Goal: Task Accomplishment & Management: Complete application form

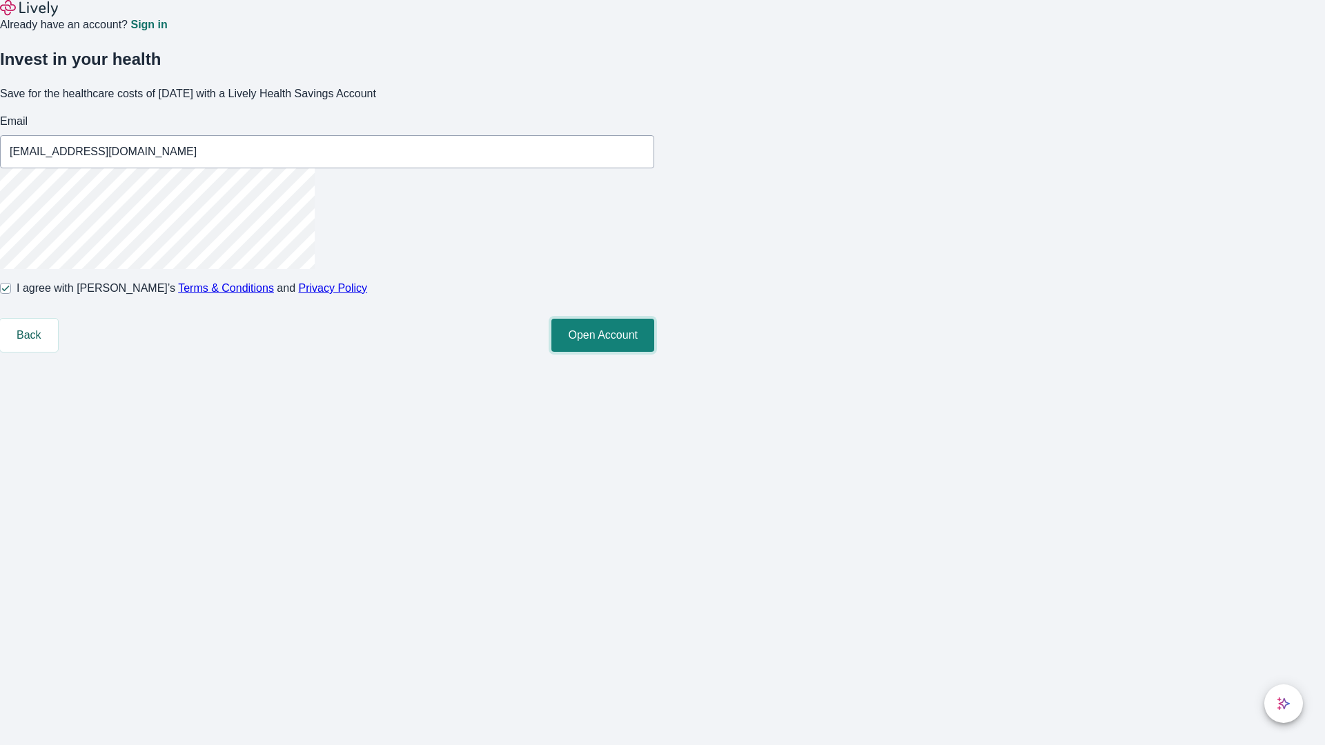
click at [654, 352] on button "Open Account" at bounding box center [602, 335] width 103 height 33
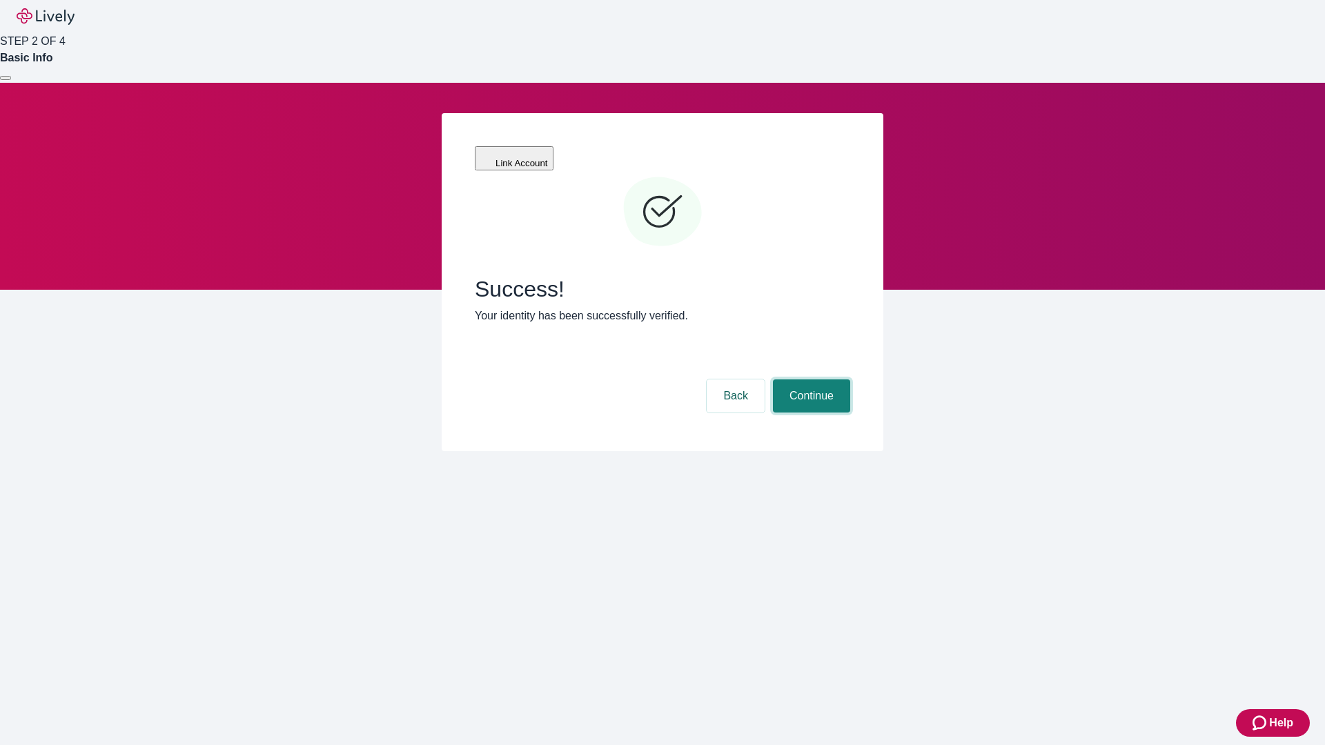
click at [809, 379] on button "Continue" at bounding box center [811, 395] width 77 height 33
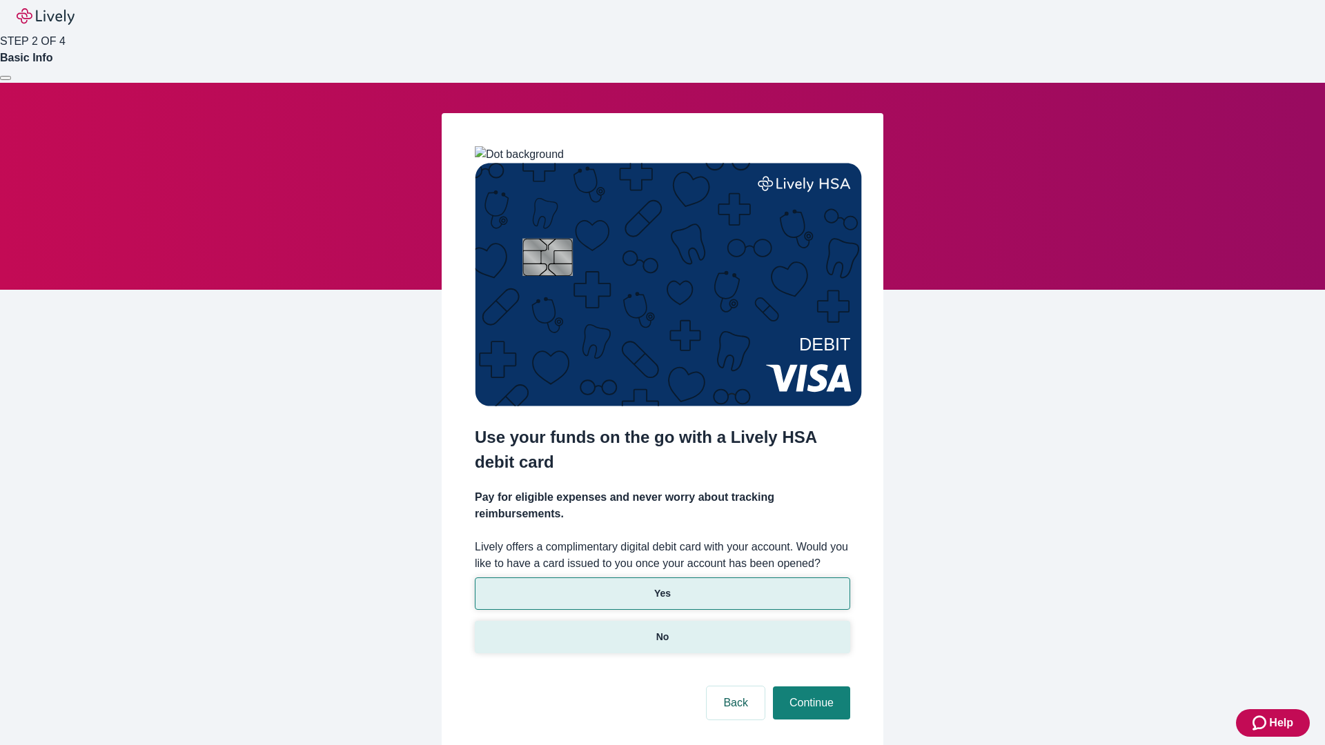
click at [662, 630] on p "No" at bounding box center [662, 637] width 13 height 14
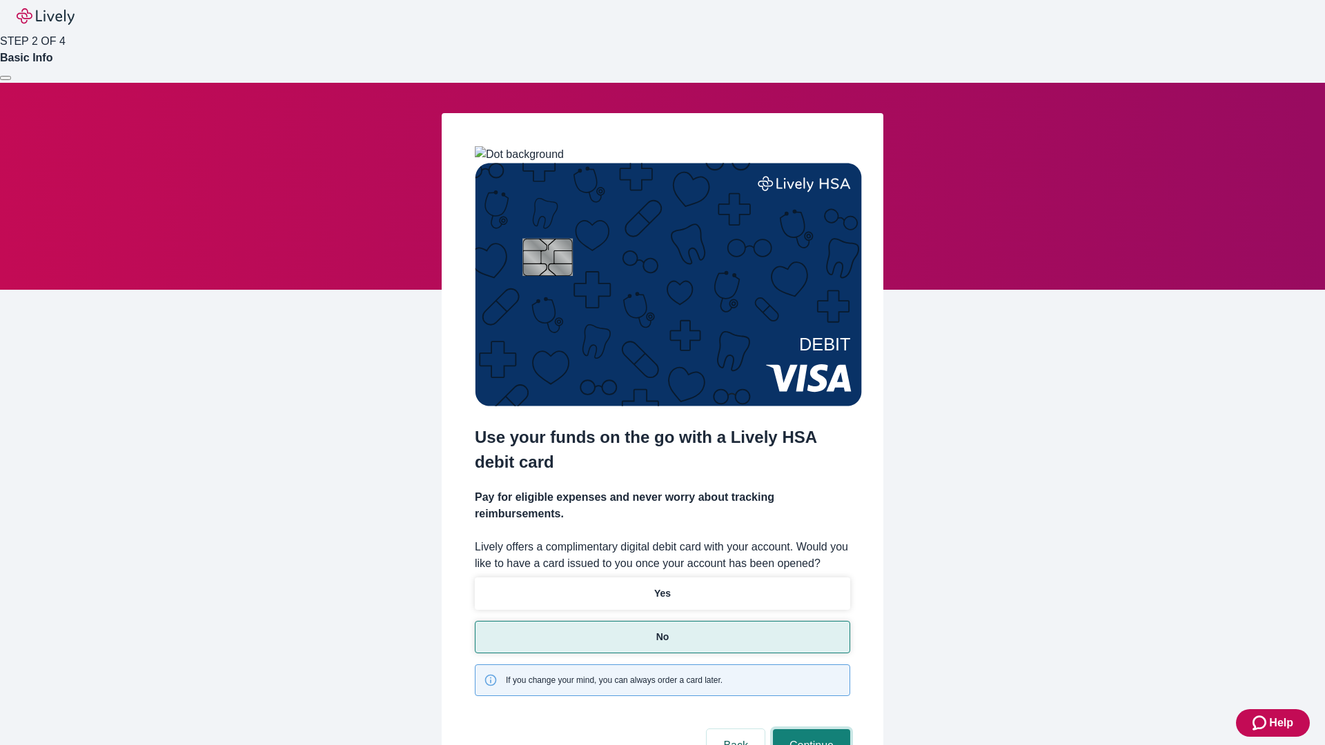
click at [809, 729] on button "Continue" at bounding box center [811, 745] width 77 height 33
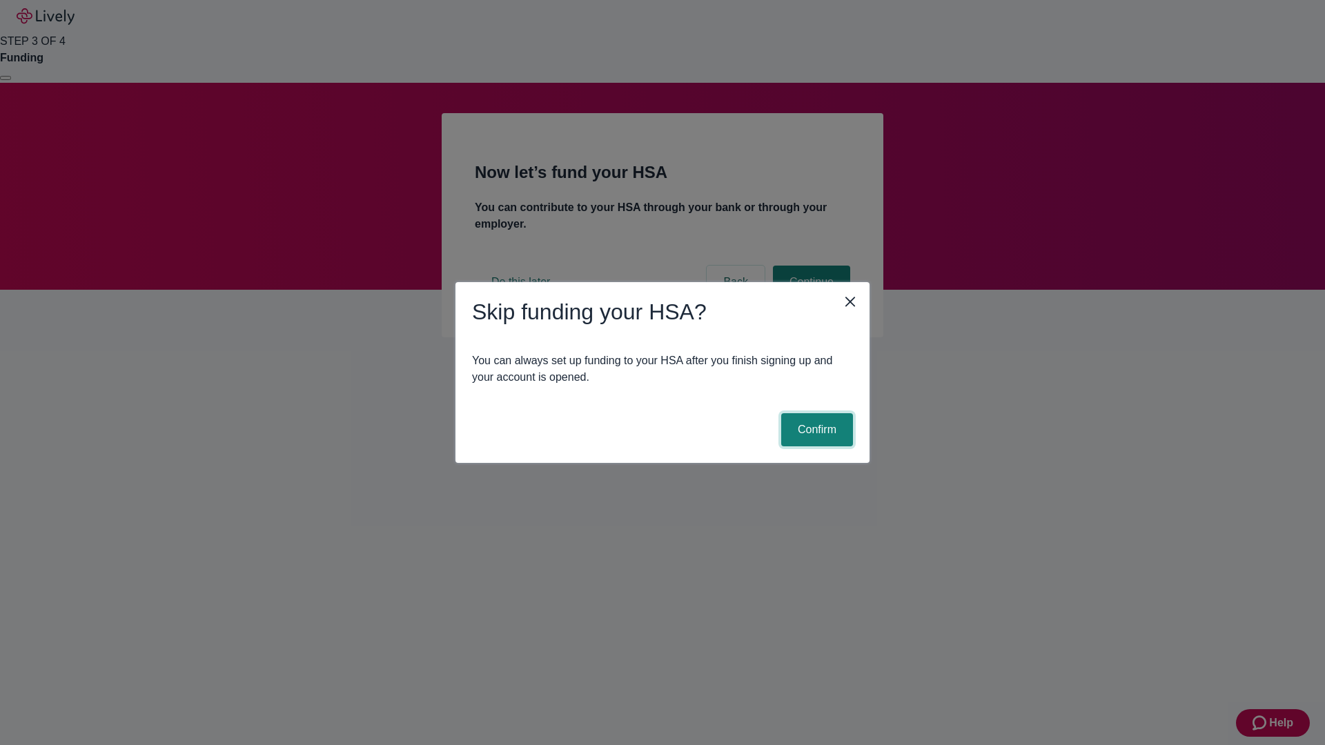
click at [815, 430] on button "Confirm" at bounding box center [817, 429] width 72 height 33
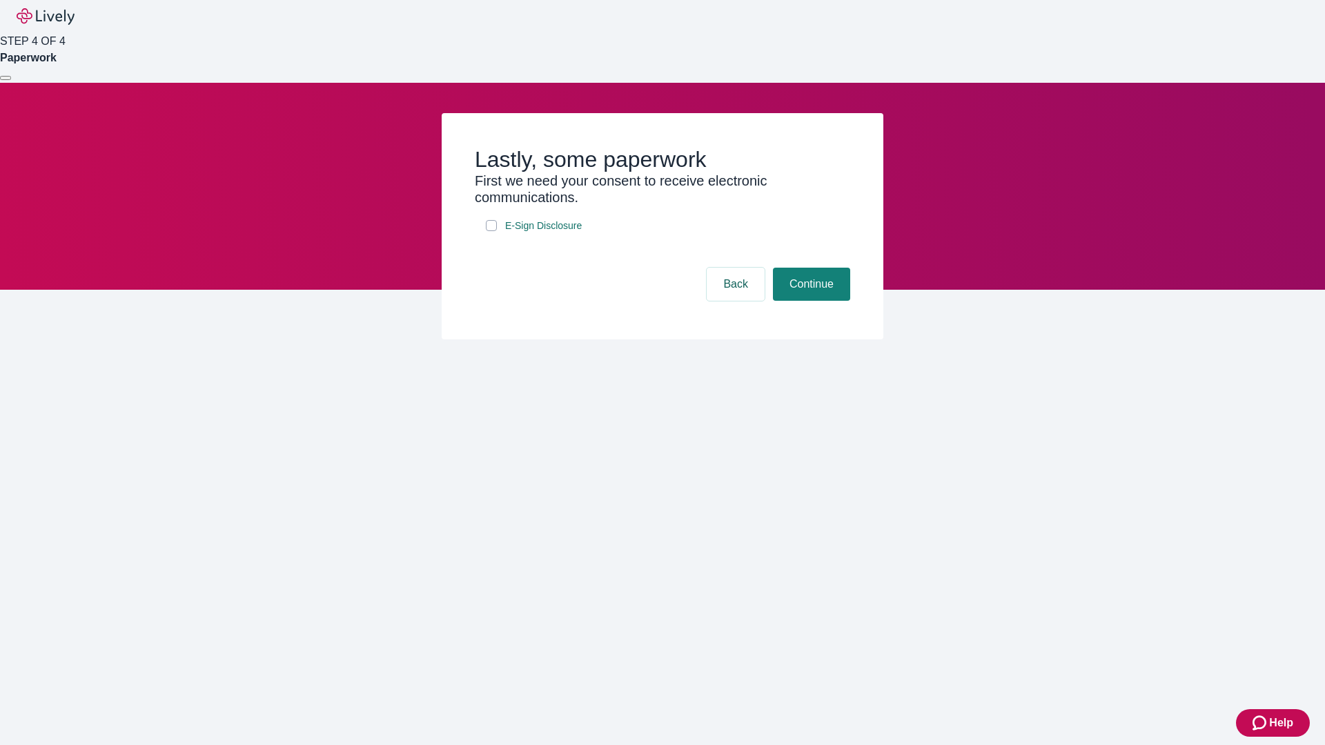
click at [491, 231] on input "E-Sign Disclosure" at bounding box center [491, 225] width 11 height 11
checkbox input "true"
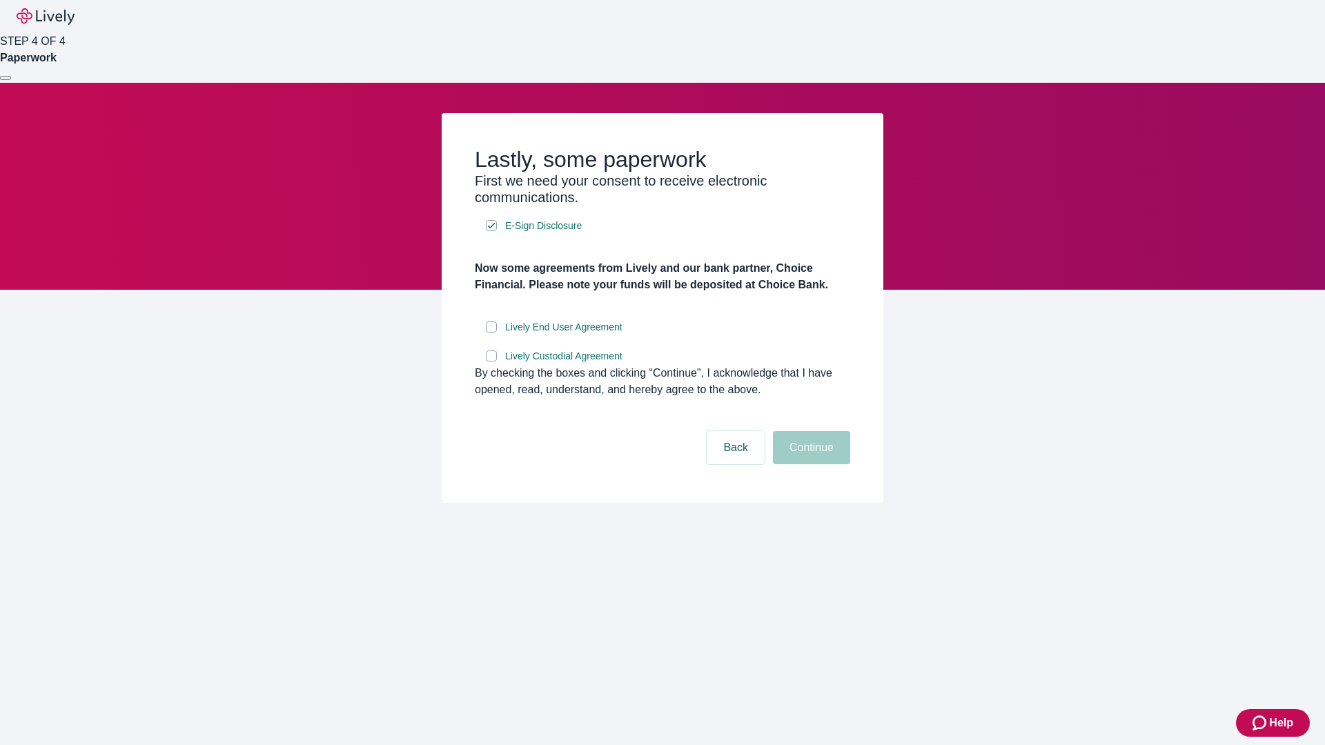
click at [491, 333] on input "Lively End User Agreement" at bounding box center [491, 327] width 11 height 11
checkbox input "true"
click at [491, 362] on input "Lively Custodial Agreement" at bounding box center [491, 356] width 11 height 11
checkbox input "true"
click at [809, 464] on button "Continue" at bounding box center [811, 447] width 77 height 33
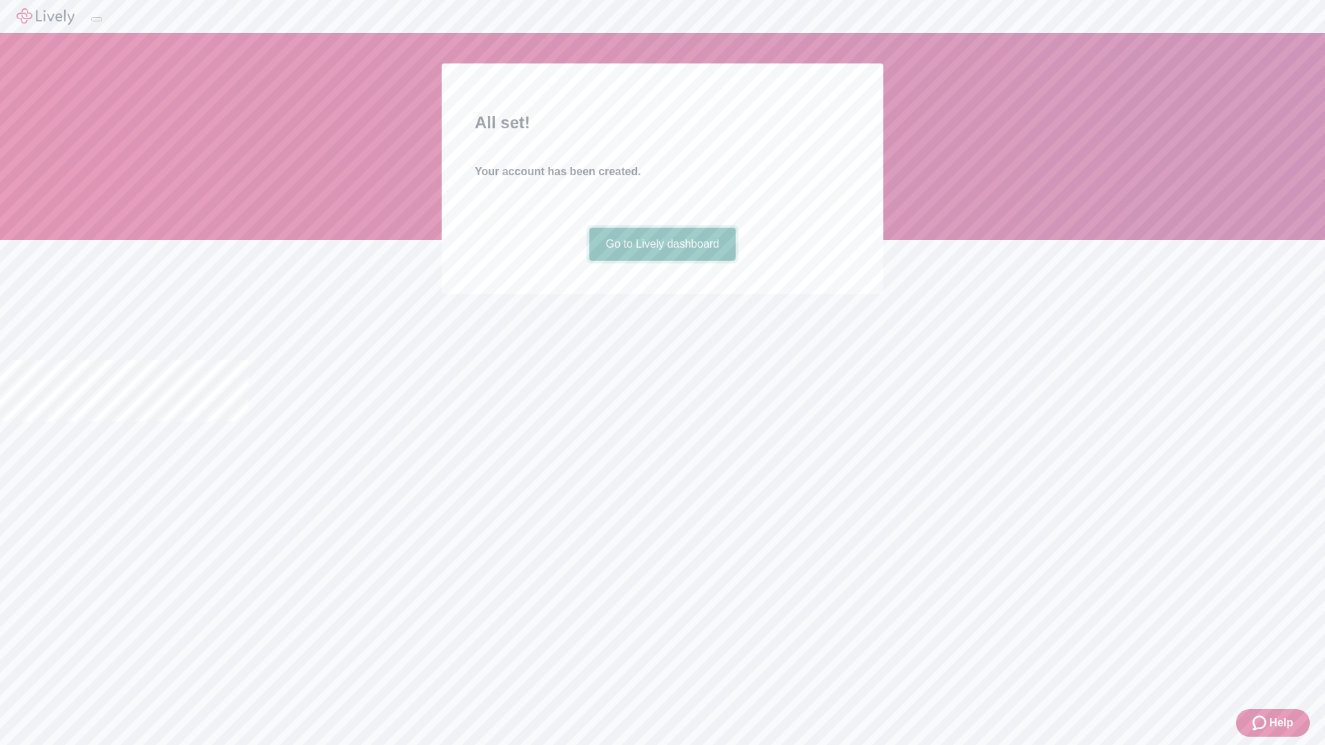
click at [662, 261] on link "Go to Lively dashboard" at bounding box center [662, 244] width 147 height 33
